Goal: Navigation & Orientation: Find specific page/section

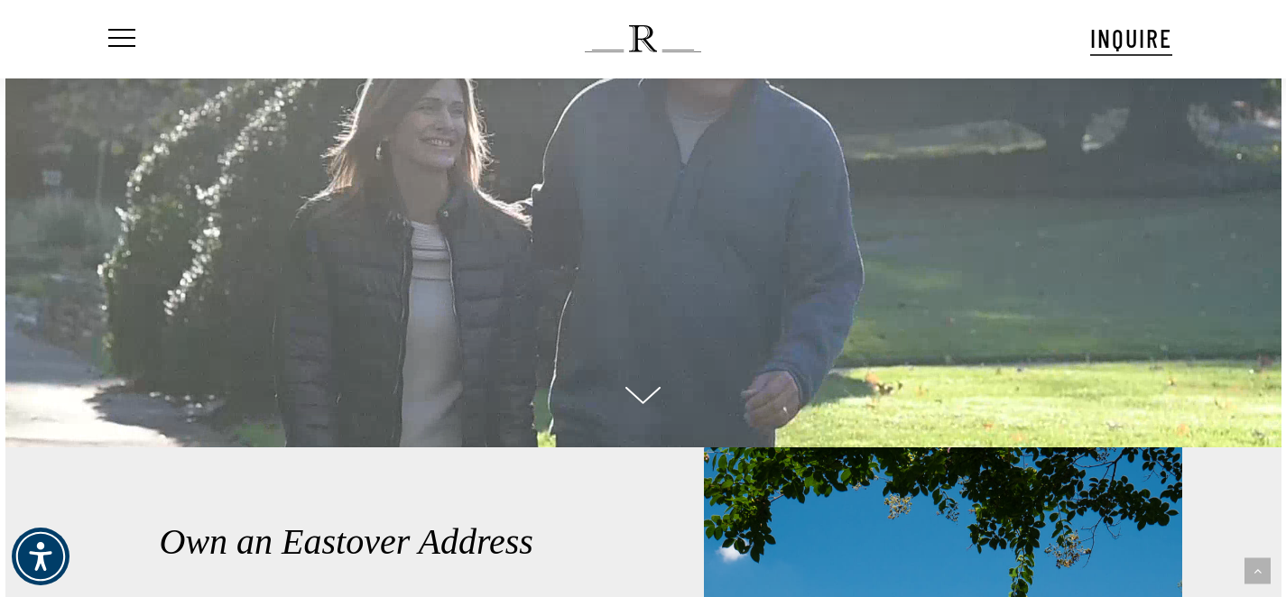
scroll to position [561, 0]
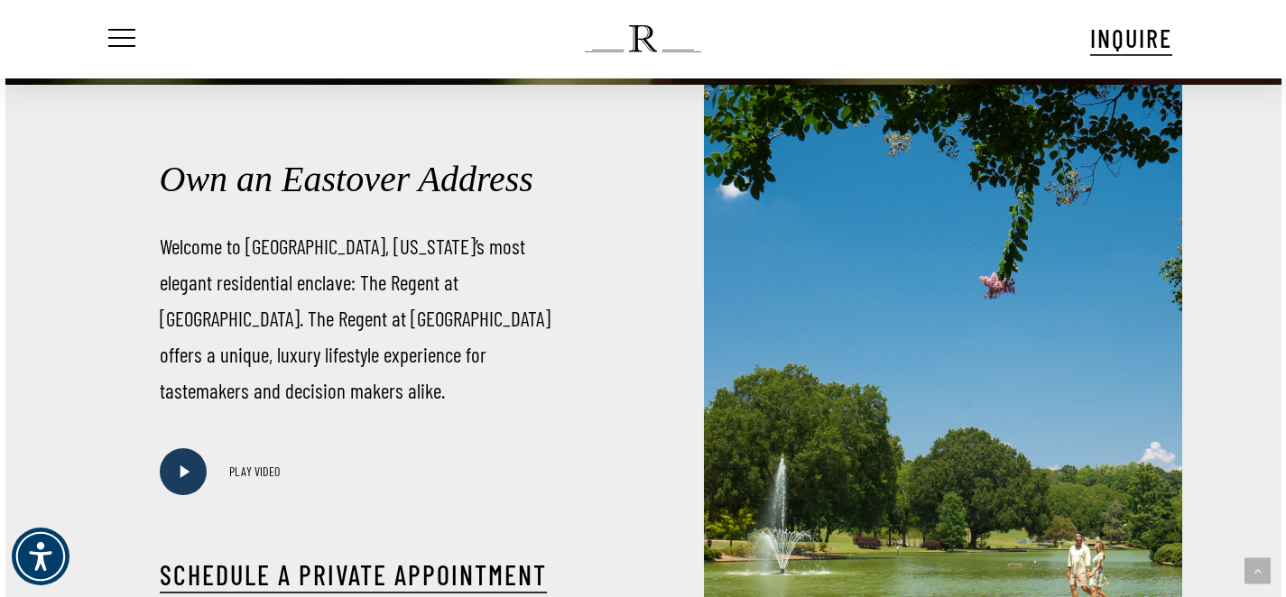
scroll to position [1123, 0]
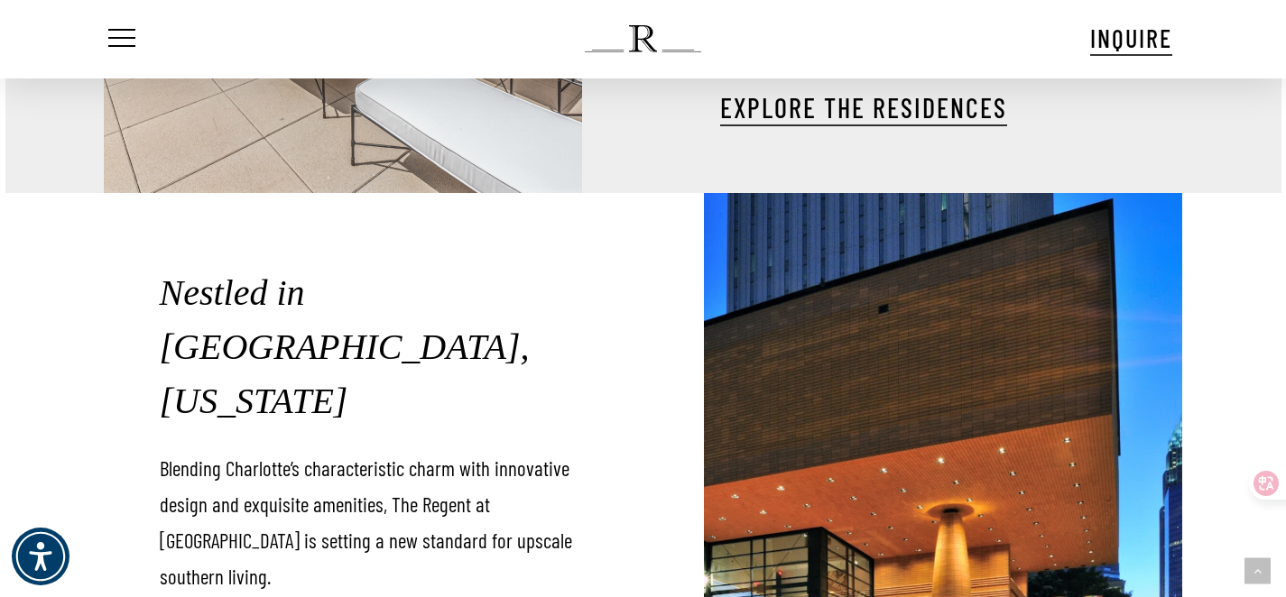
click at [1285, 355] on html "Skip to main content Hit enter to search or ESC to close Close Search Menu INQU…" at bounding box center [643, 55] width 1286 height 4600
click at [1285, 414] on html "Skip to main content Hit enter to search or ESC to close Close Search Menu INQU…" at bounding box center [643, 55] width 1286 height 4600
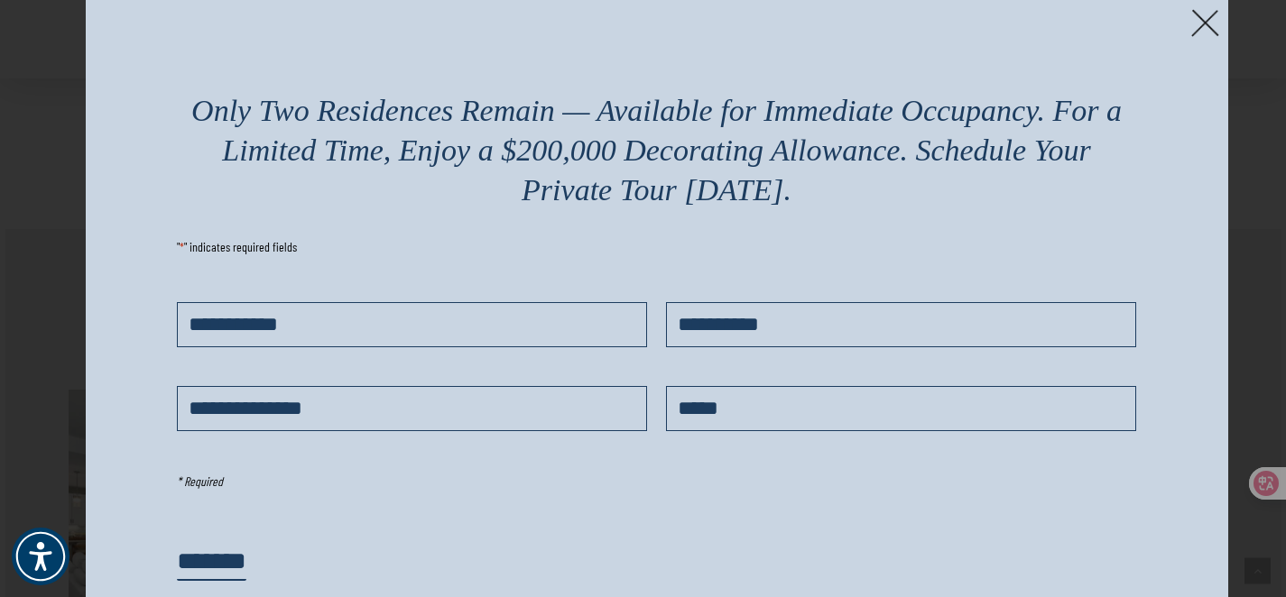
click at [1198, 24] on img at bounding box center [1205, 23] width 28 height 28
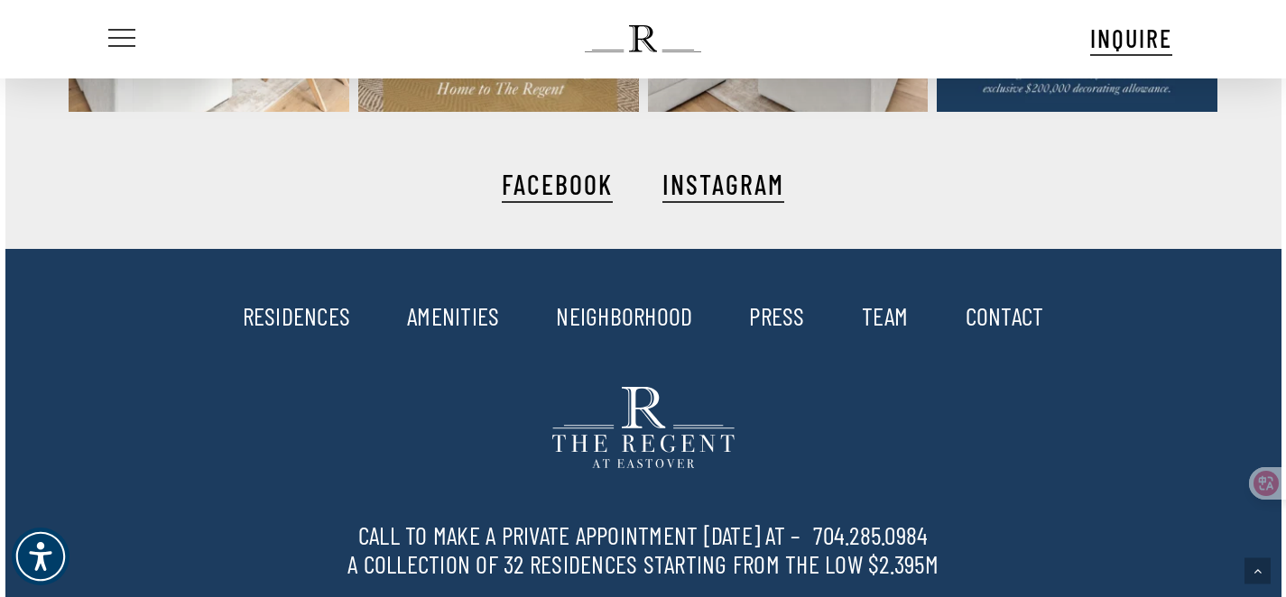
click at [121, 40] on span "Navigation Menu" at bounding box center [122, 38] width 20 height 25
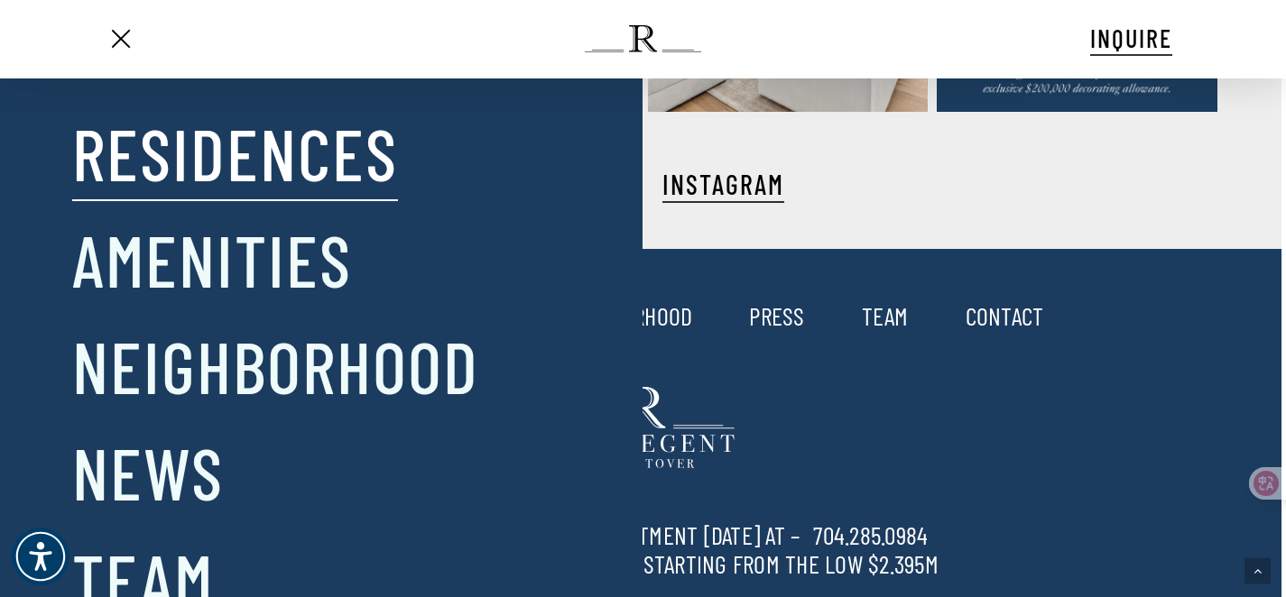
click at [196, 167] on link "Residences" at bounding box center [235, 153] width 326 height 94
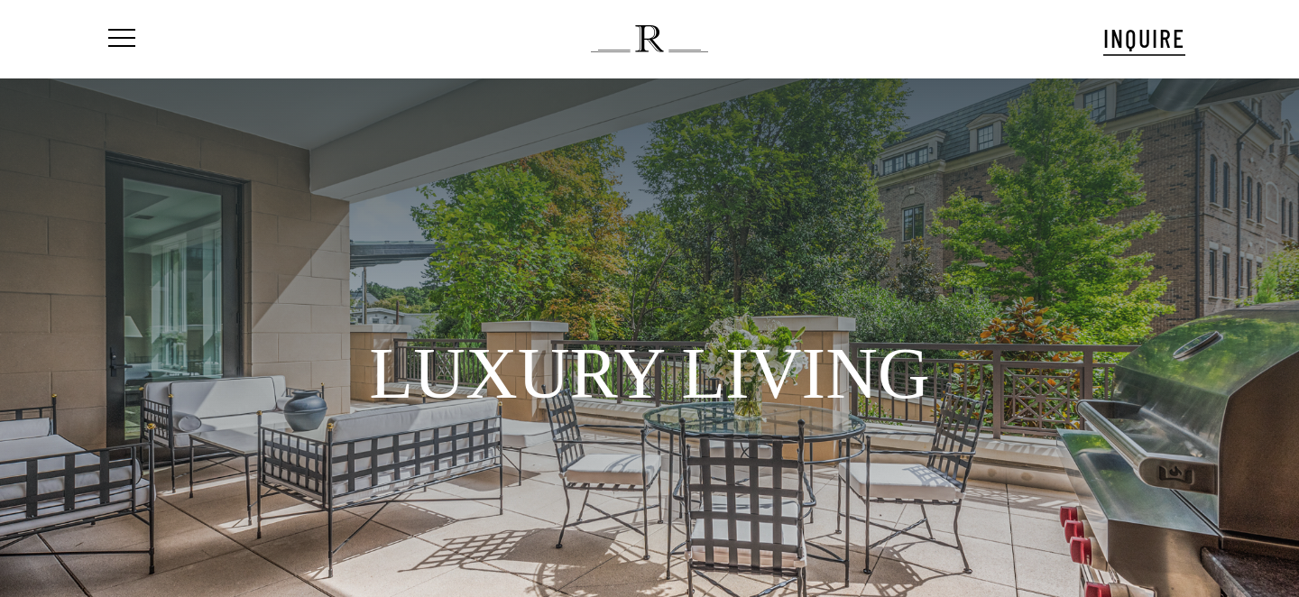
click at [1296, 345] on div at bounding box center [649, 339] width 1299 height 521
click at [1297, 354] on div at bounding box center [649, 339] width 1299 height 521
click at [1296, 578] on div at bounding box center [649, 339] width 1299 height 521
click at [703, 377] on h1 "LUXURY LIVING" at bounding box center [649, 373] width 1123 height 99
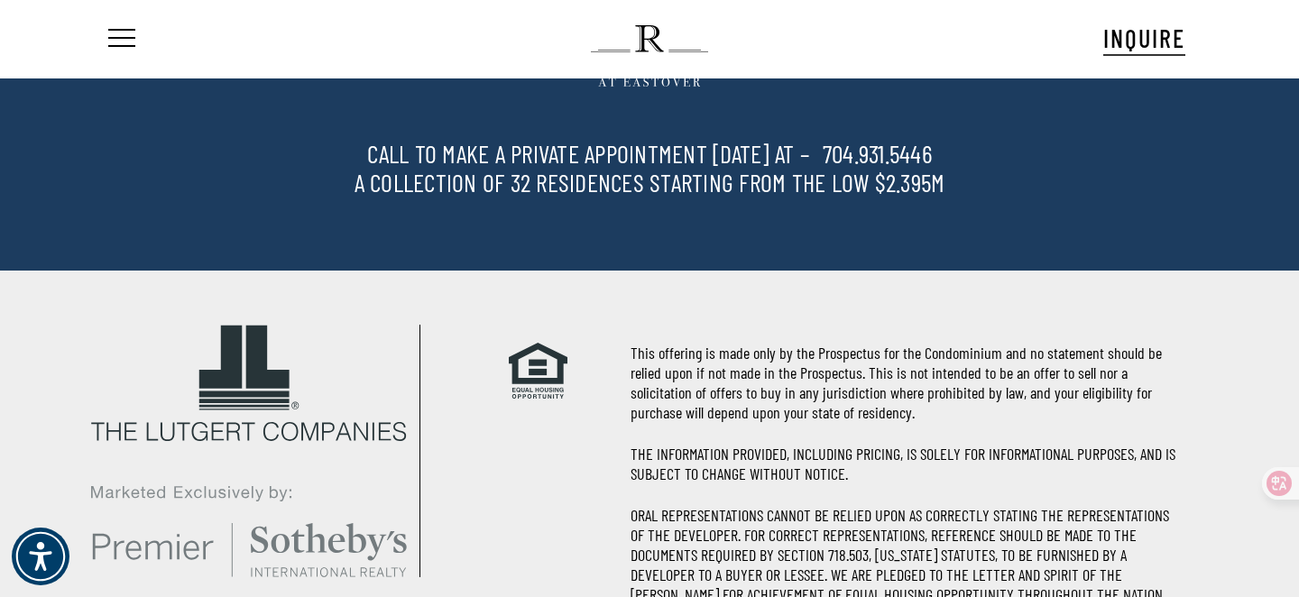
click at [1298, 572] on div "This offering is made only by the Prospectus for the Condominium and no stateme…" at bounding box center [866, 541] width 866 height 541
click at [1298, 574] on div "This offering is made only by the Prospectus for the Condominium and no stateme…" at bounding box center [866, 541] width 866 height 541
click at [1293, 302] on div "This offering is made only by the Prospectus for the Condominium and no stateme…" at bounding box center [866, 541] width 866 height 541
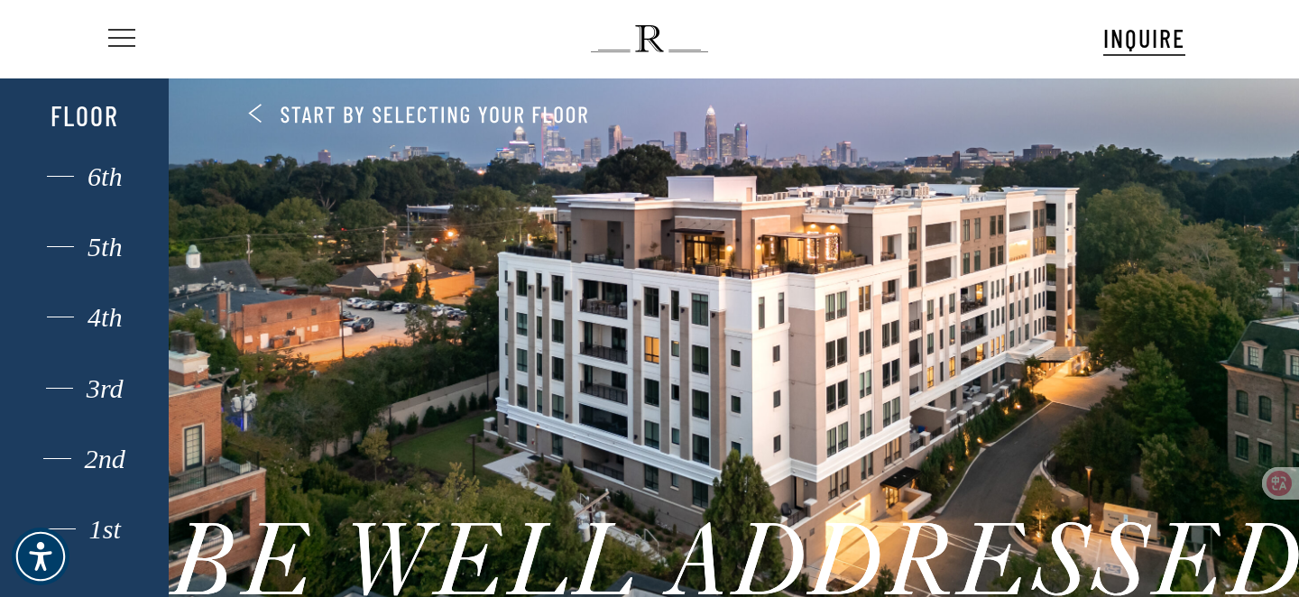
click at [130, 42] on span "Navigation Menu" at bounding box center [122, 38] width 20 height 25
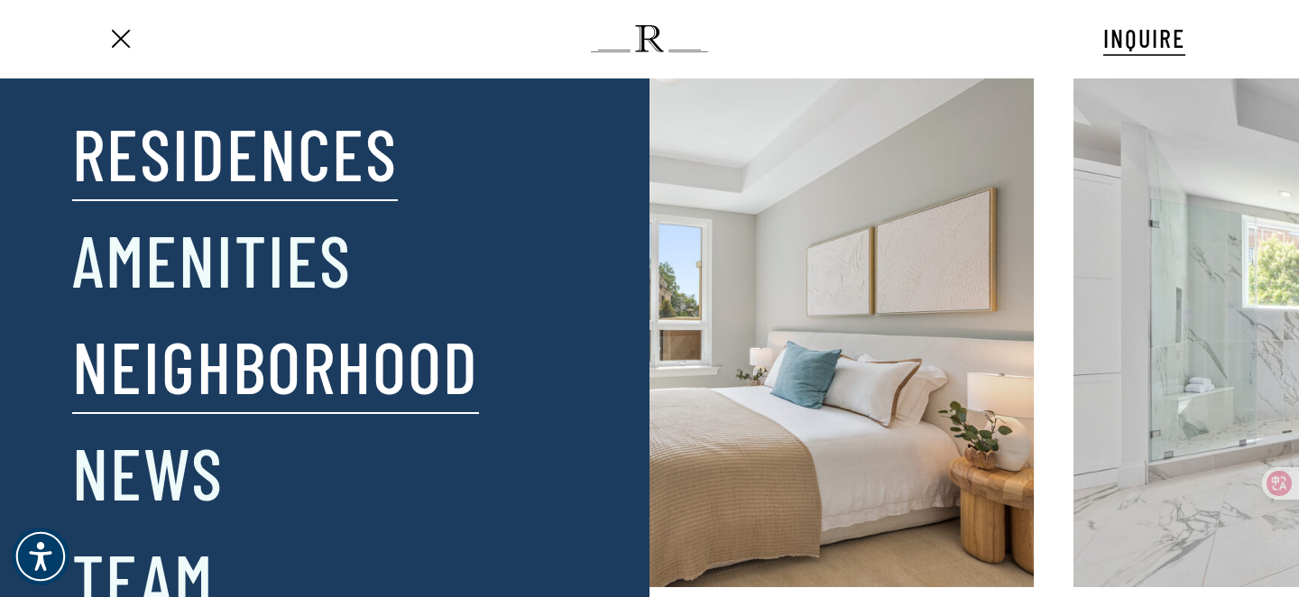
click at [207, 361] on link "Neighborhood" at bounding box center [275, 366] width 407 height 94
